Goal: Task Accomplishment & Management: Manage account settings

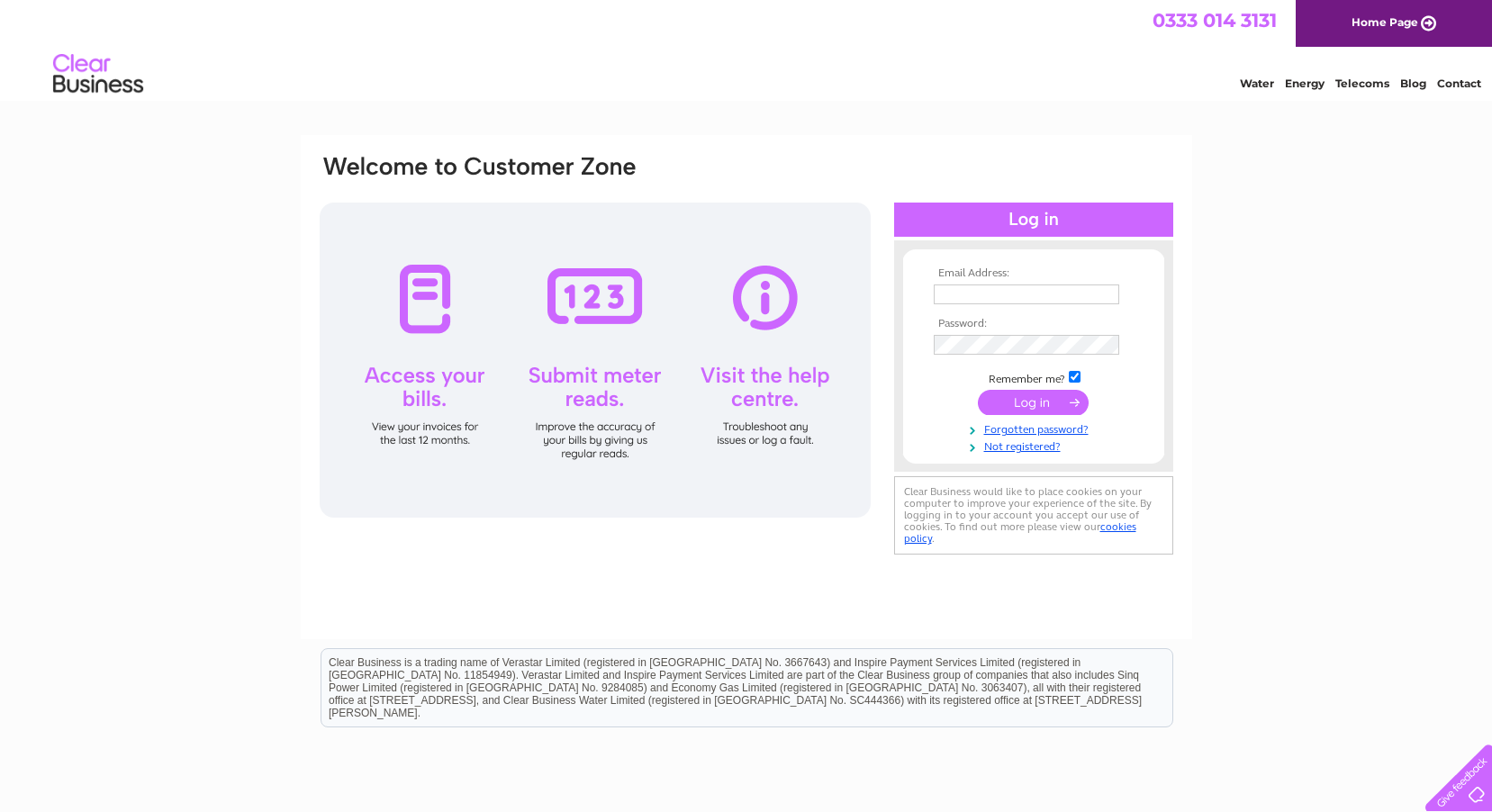
type input "wharfedalemotors@aol.com"
click at [1036, 399] on input "submit" at bounding box center [1033, 402] width 111 height 26
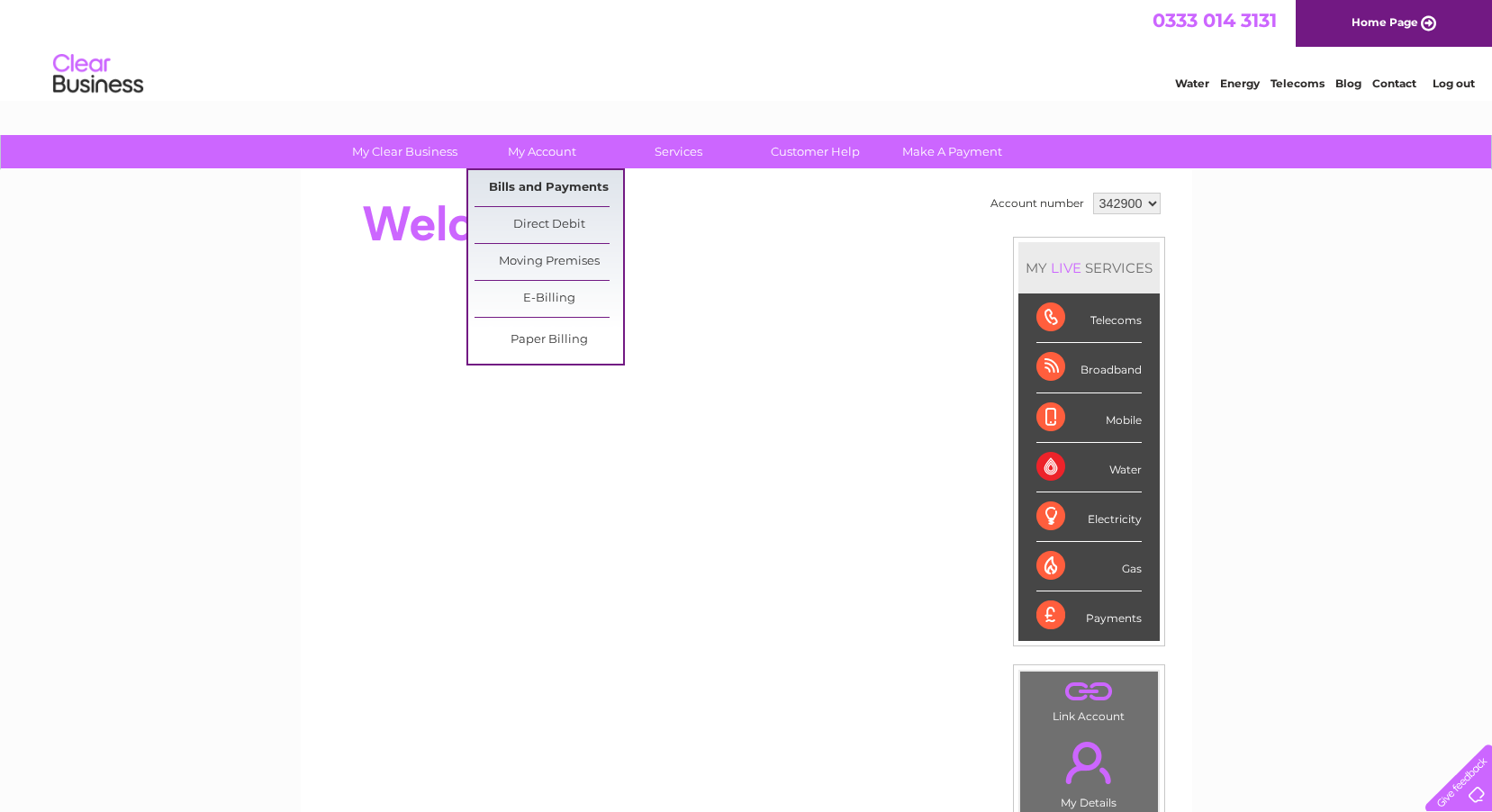
click at [550, 181] on link "Bills and Payments" at bounding box center [549, 188] width 148 height 36
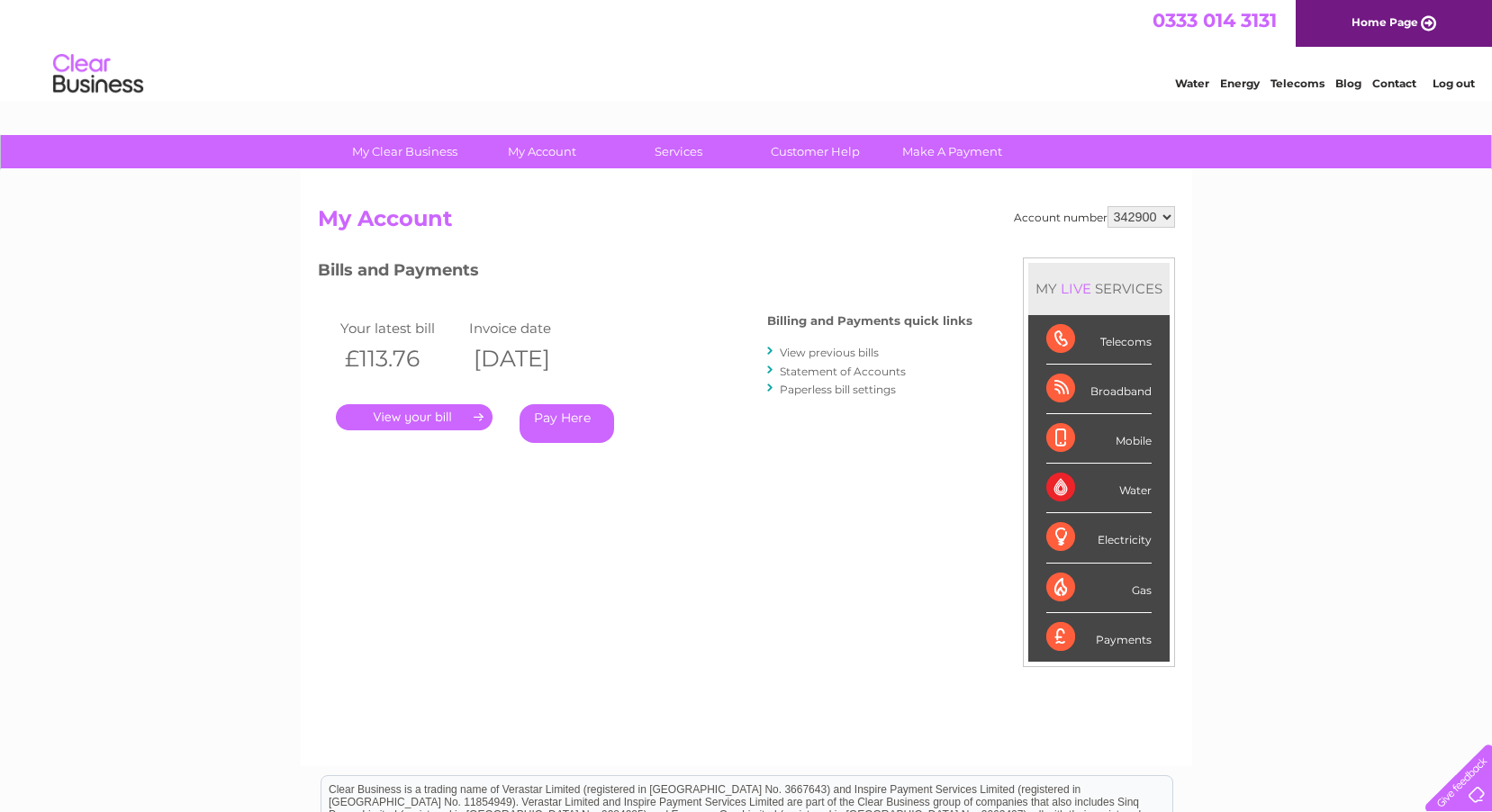
click at [419, 417] on link "." at bounding box center [413, 417] width 157 height 26
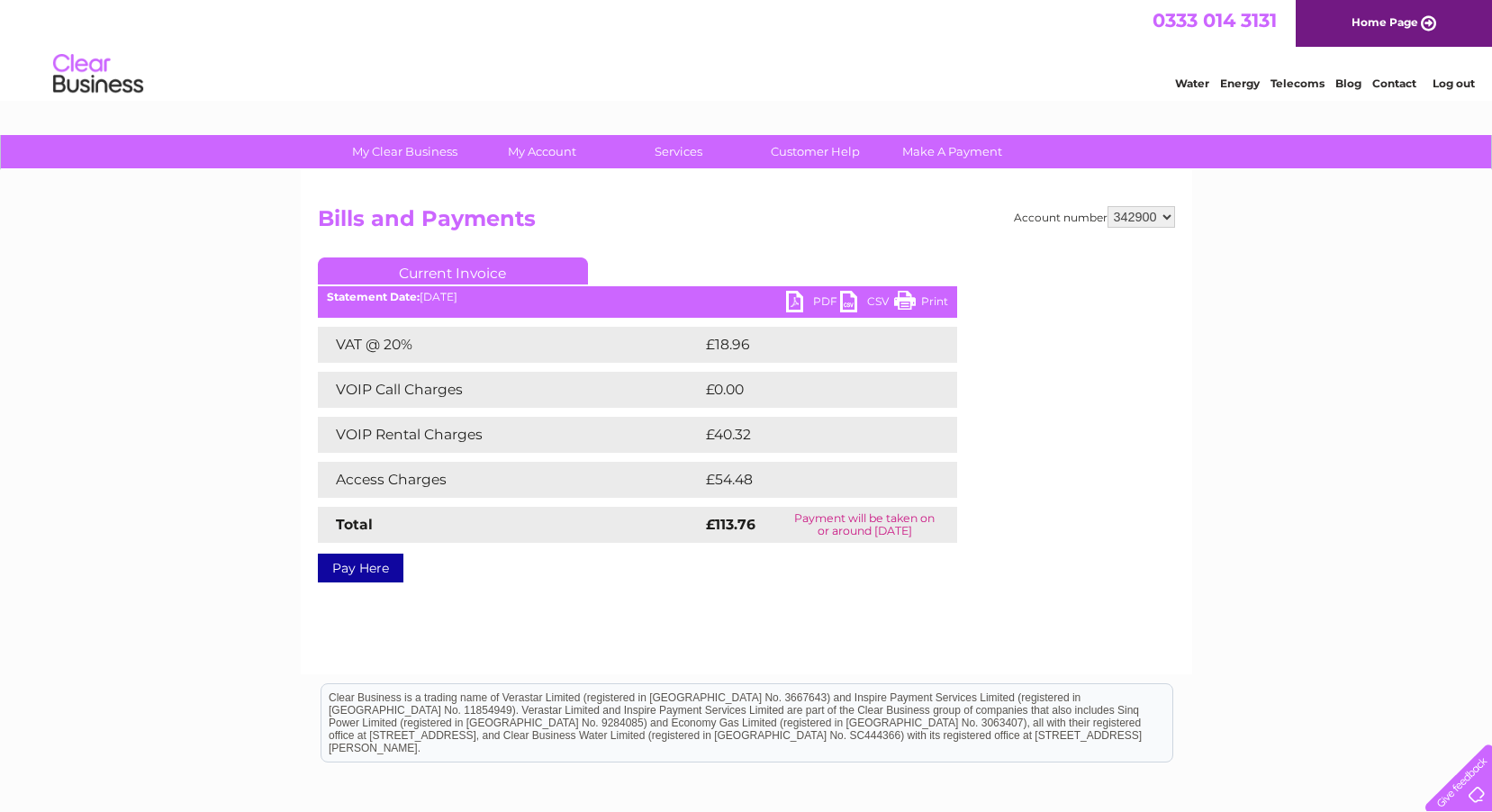
click at [807, 292] on link "PDF" at bounding box center [813, 303] width 54 height 26
